Goal: Task Accomplishment & Management: Complete application form

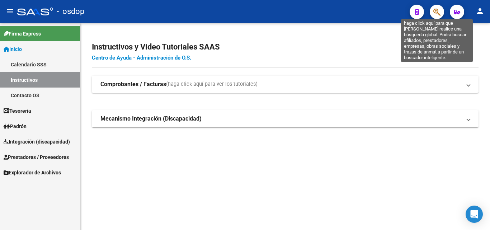
click at [436, 12] on icon "button" at bounding box center [437, 12] width 7 height 8
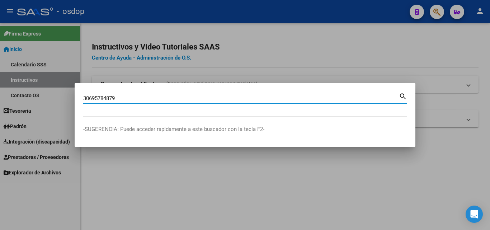
type input "30695784879"
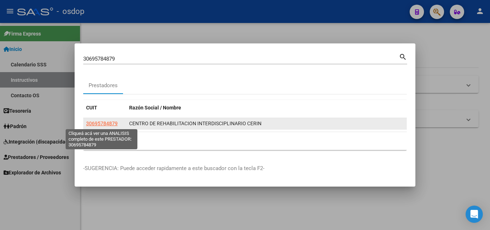
click at [106, 121] on span "30695784879" at bounding box center [102, 124] width 32 height 6
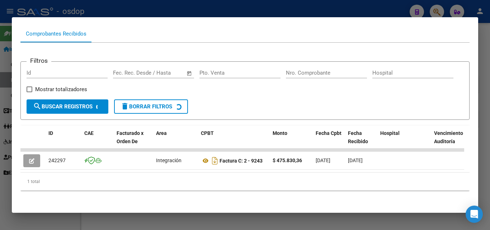
scroll to position [80, 0]
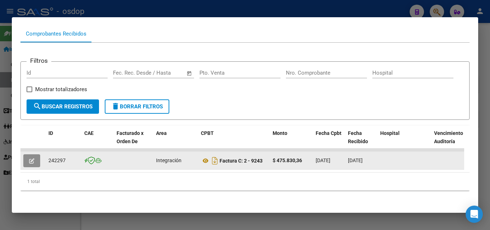
click at [33, 154] on button "button" at bounding box center [31, 160] width 17 height 13
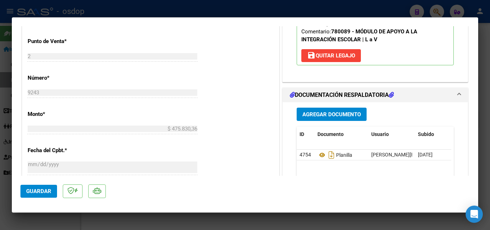
scroll to position [180, 0]
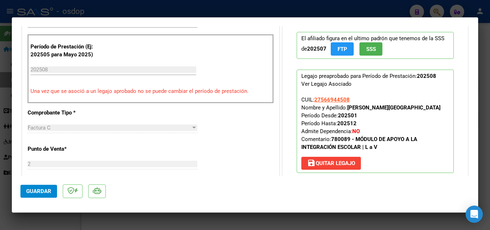
click at [328, 218] on div at bounding box center [245, 115] width 490 height 230
type input "$ 0,00"
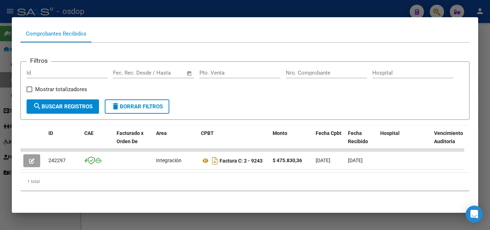
click at [323, 220] on div at bounding box center [245, 115] width 490 height 230
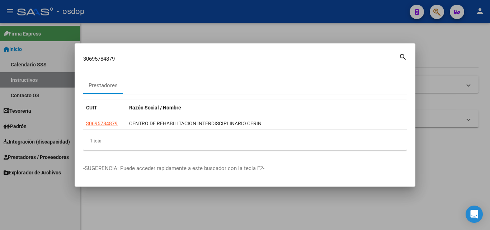
click at [255, 214] on div at bounding box center [245, 115] width 490 height 230
